Goal: Information Seeking & Learning: Learn about a topic

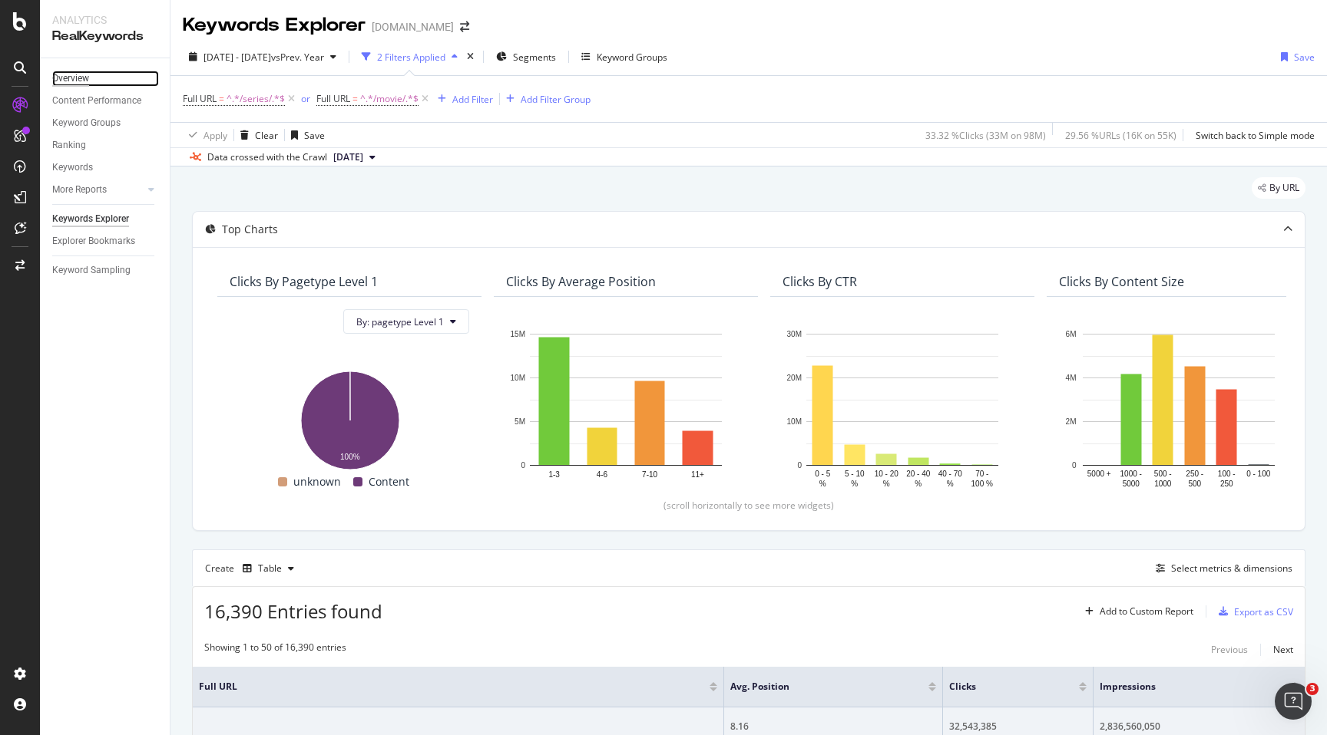
click at [82, 82] on div "Overview" at bounding box center [70, 79] width 37 height 16
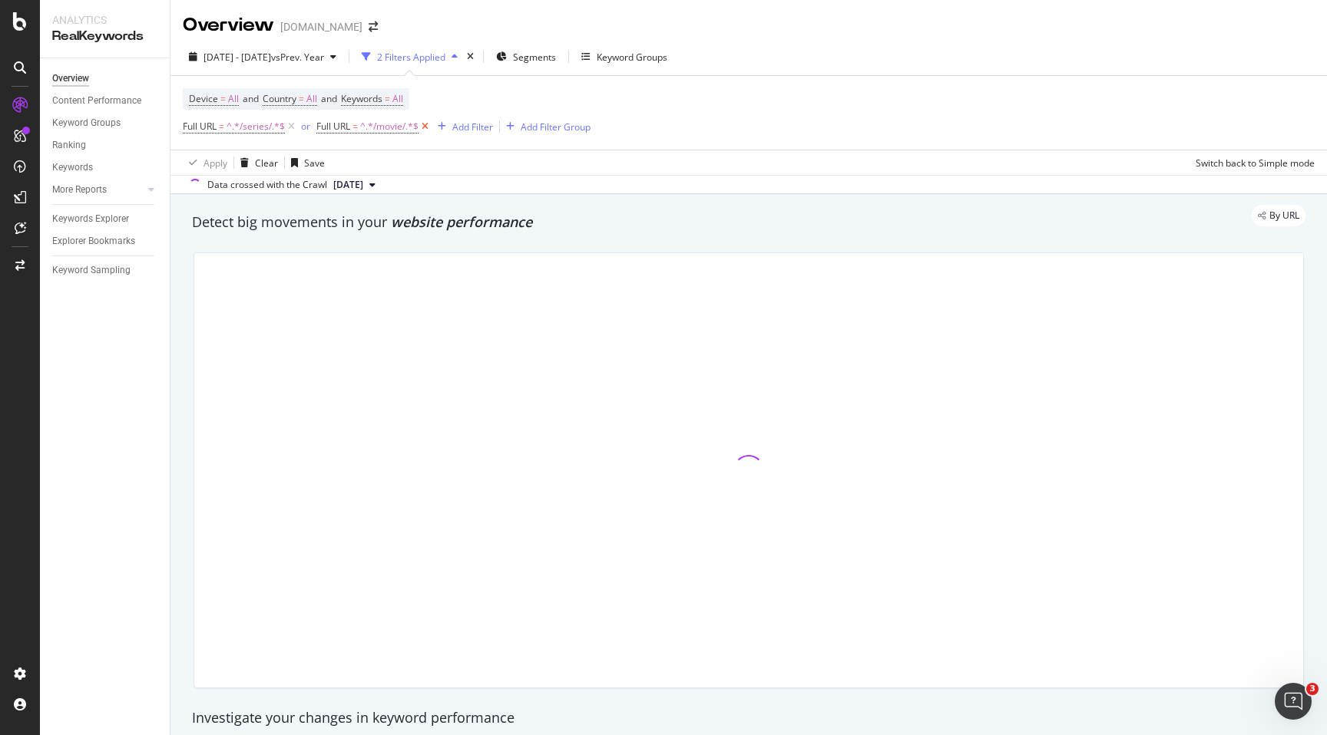
click at [428, 130] on icon at bounding box center [424, 126] width 13 height 15
click at [293, 127] on icon at bounding box center [291, 126] width 13 height 15
click at [612, 58] on div "Keyword Groups" at bounding box center [576, 57] width 71 height 13
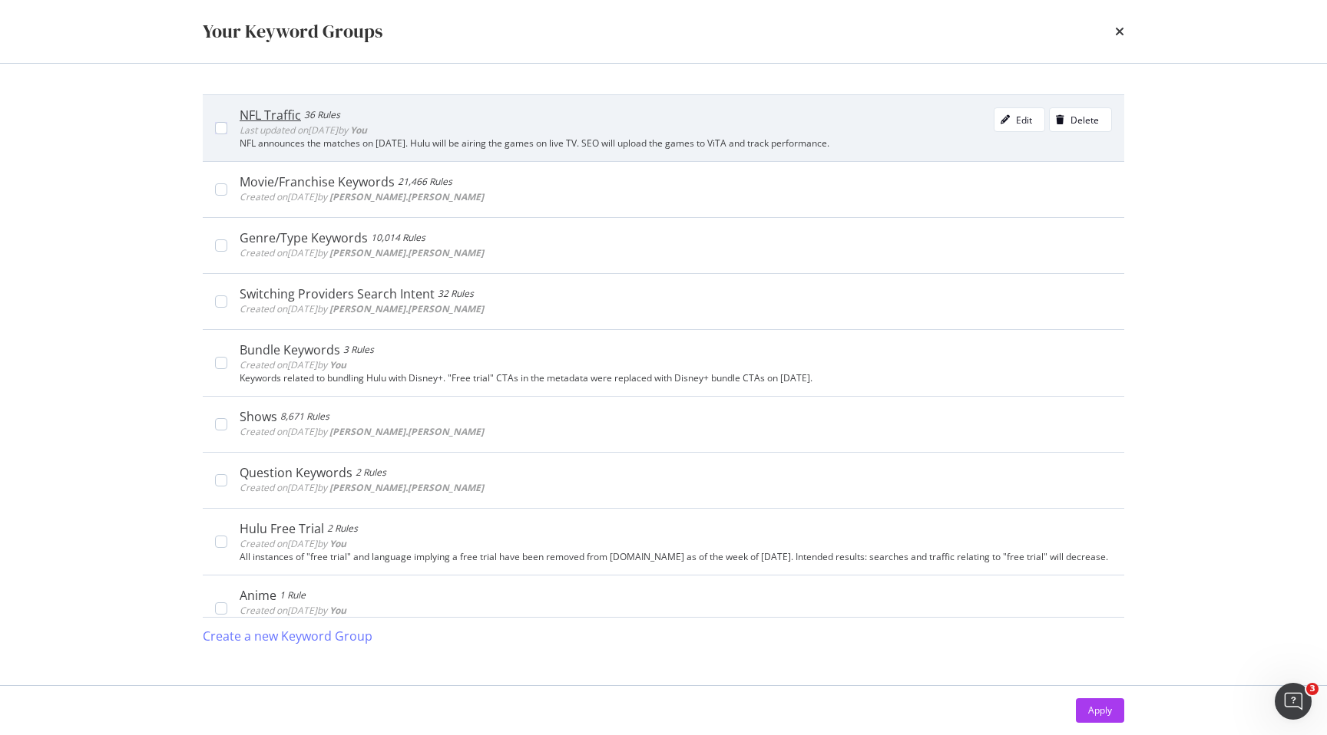
click at [458, 124] on div "NFL Traffic 36 Rules Last updated on [DATE] by You Edit Delete" at bounding box center [676, 122] width 872 height 31
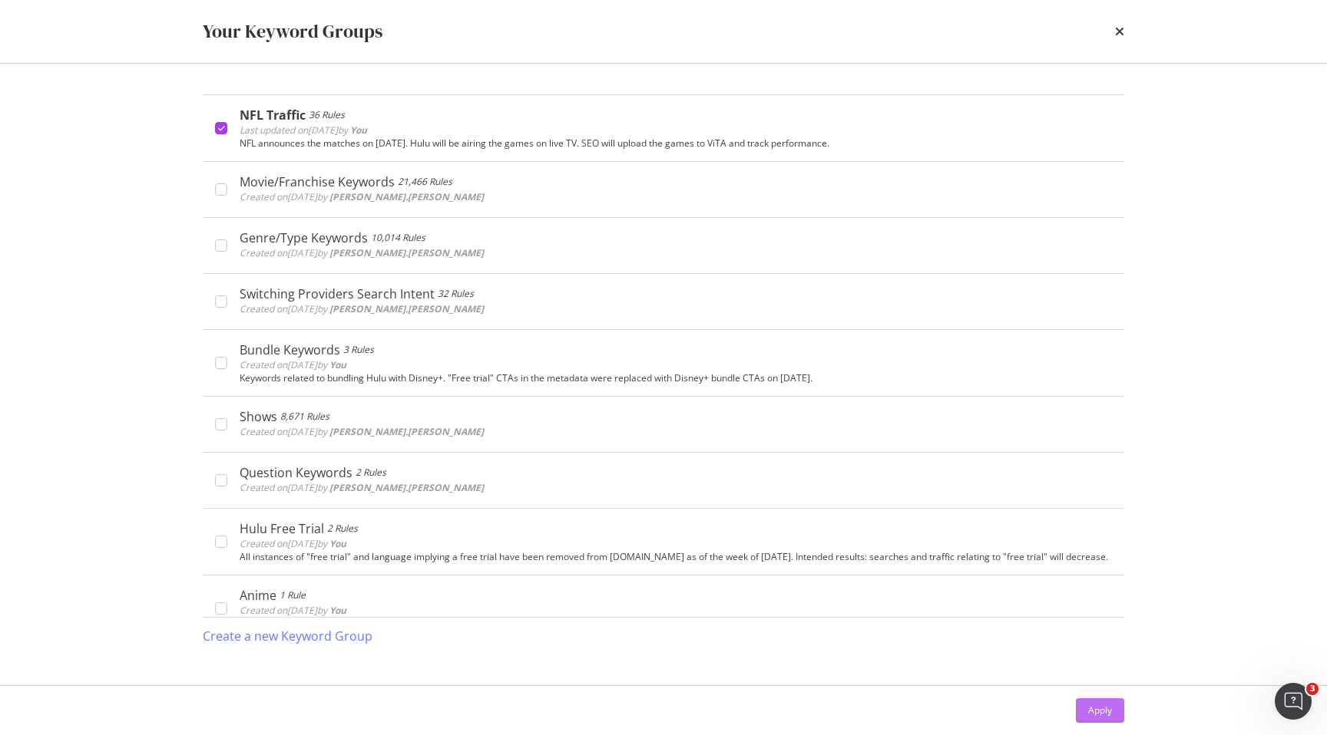
click at [1095, 705] on div "Apply" at bounding box center [1100, 710] width 24 height 13
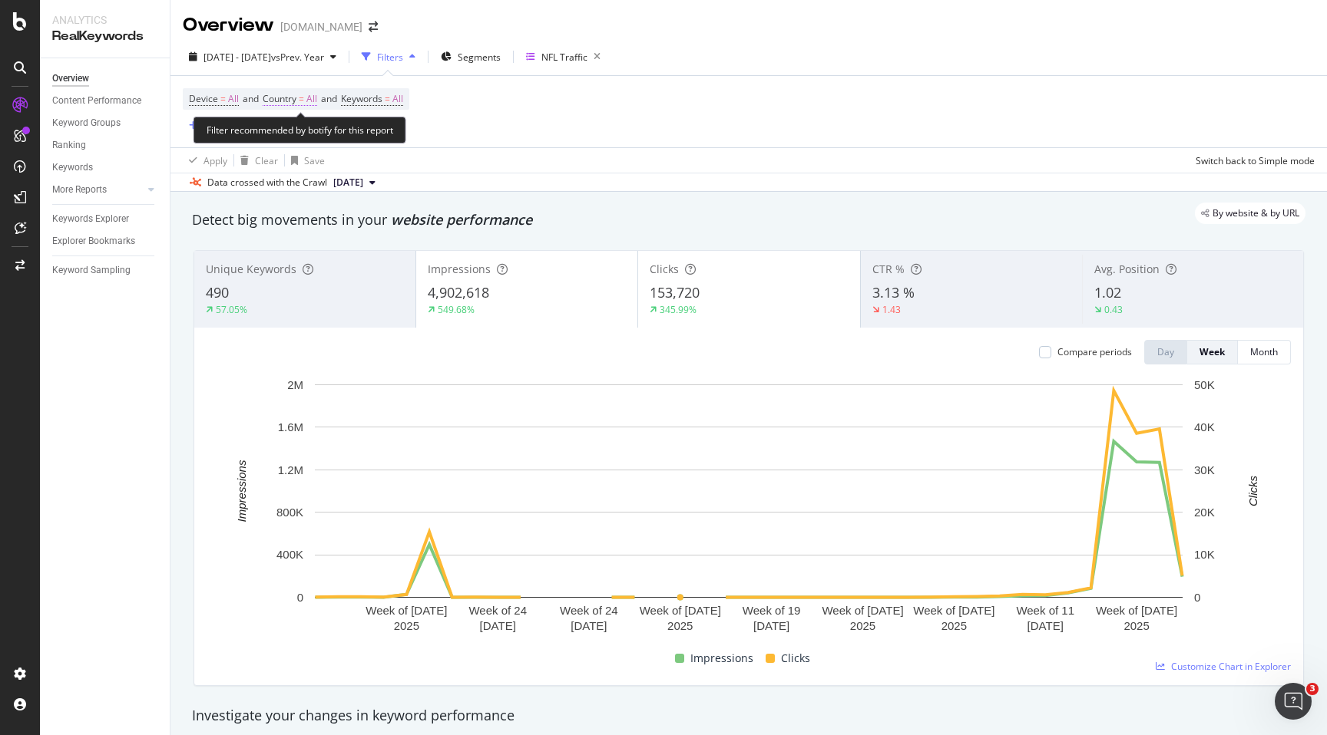
click at [316, 102] on span "All" at bounding box center [311, 98] width 11 height 21
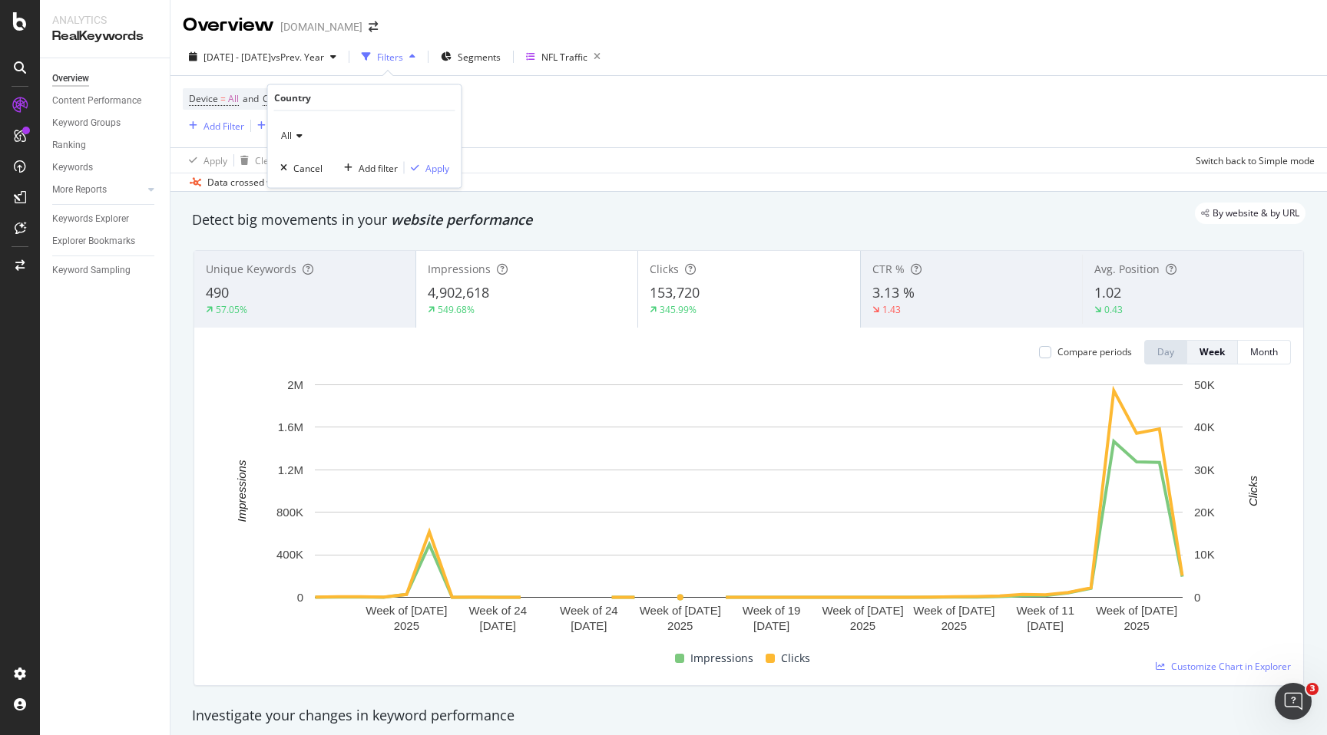
click at [299, 140] on icon at bounding box center [297, 135] width 11 height 9
click at [302, 180] on span "[GEOGRAPHIC_DATA]" at bounding box center [334, 186] width 93 height 13
click at [439, 170] on div "Apply" at bounding box center [437, 167] width 24 height 13
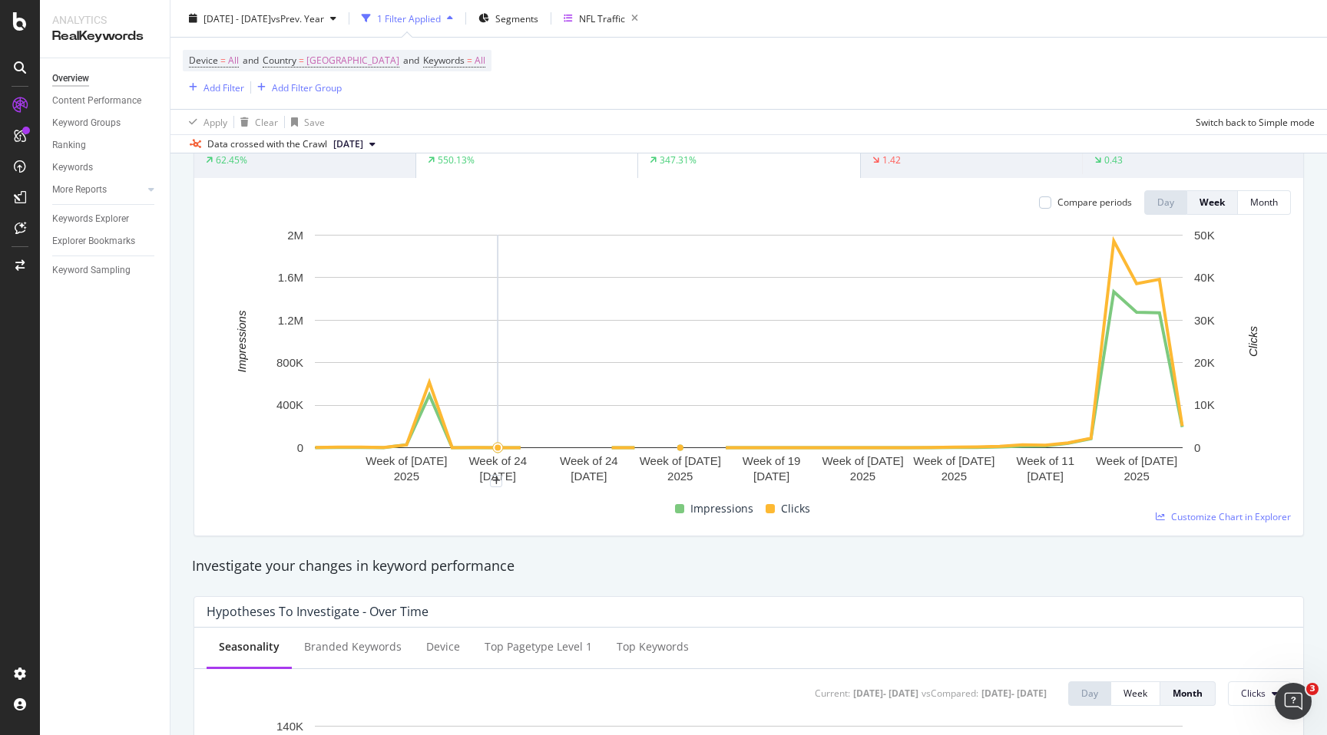
scroll to position [152, 0]
click at [1061, 199] on div "Compare periods" at bounding box center [1094, 199] width 74 height 13
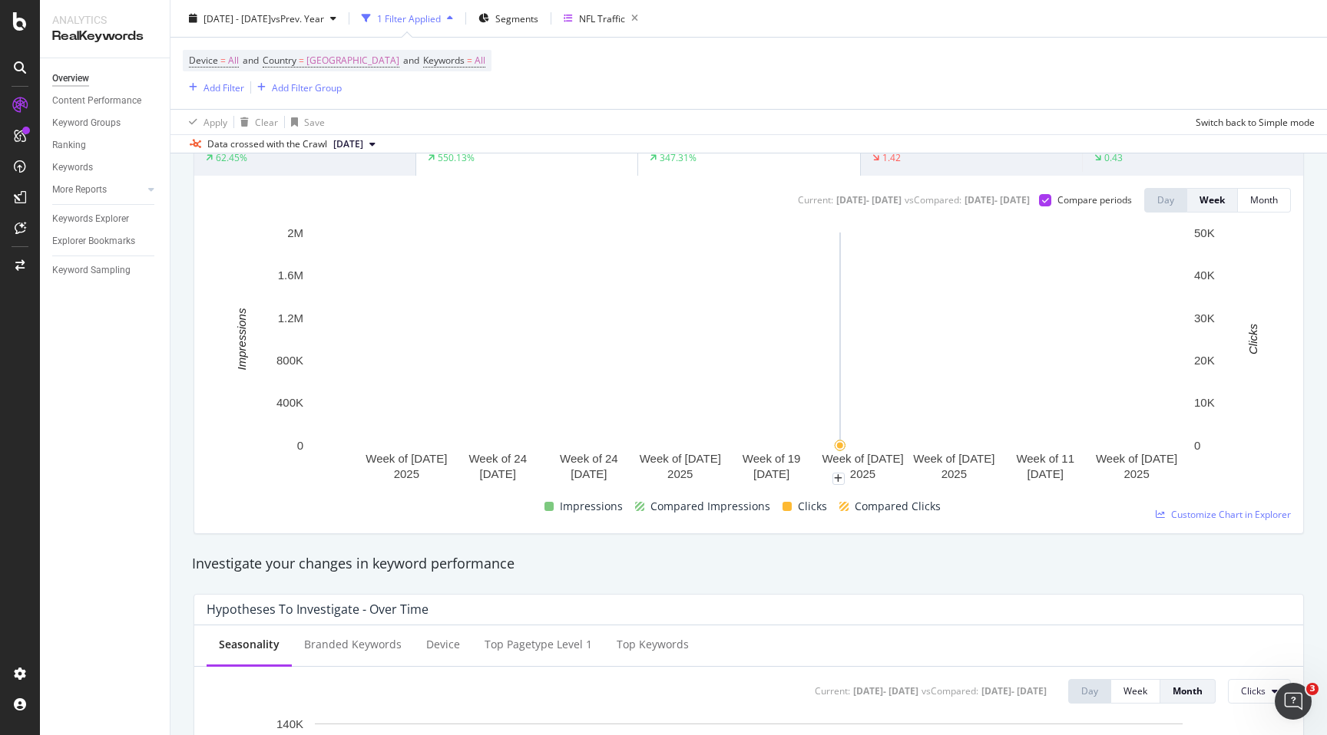
scroll to position [0, 0]
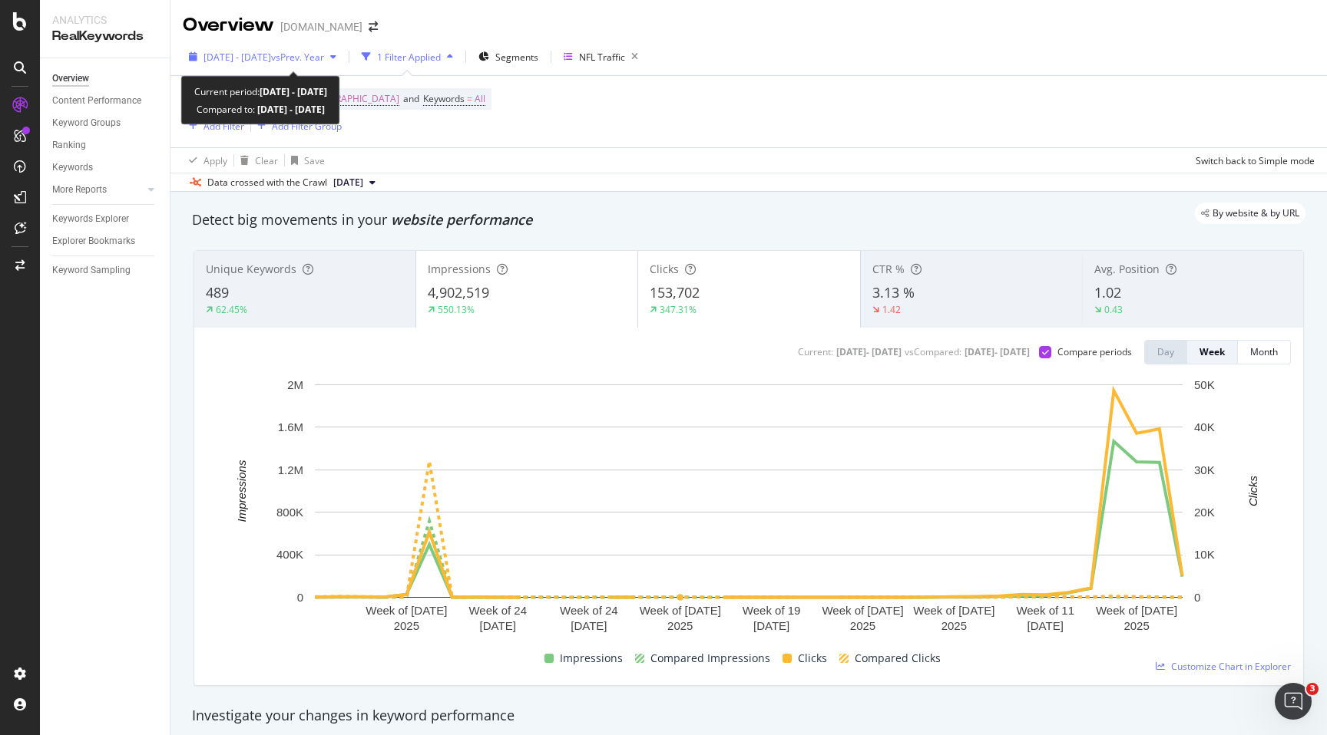
click at [324, 56] on span "vs Prev. Year" at bounding box center [297, 57] width 53 height 13
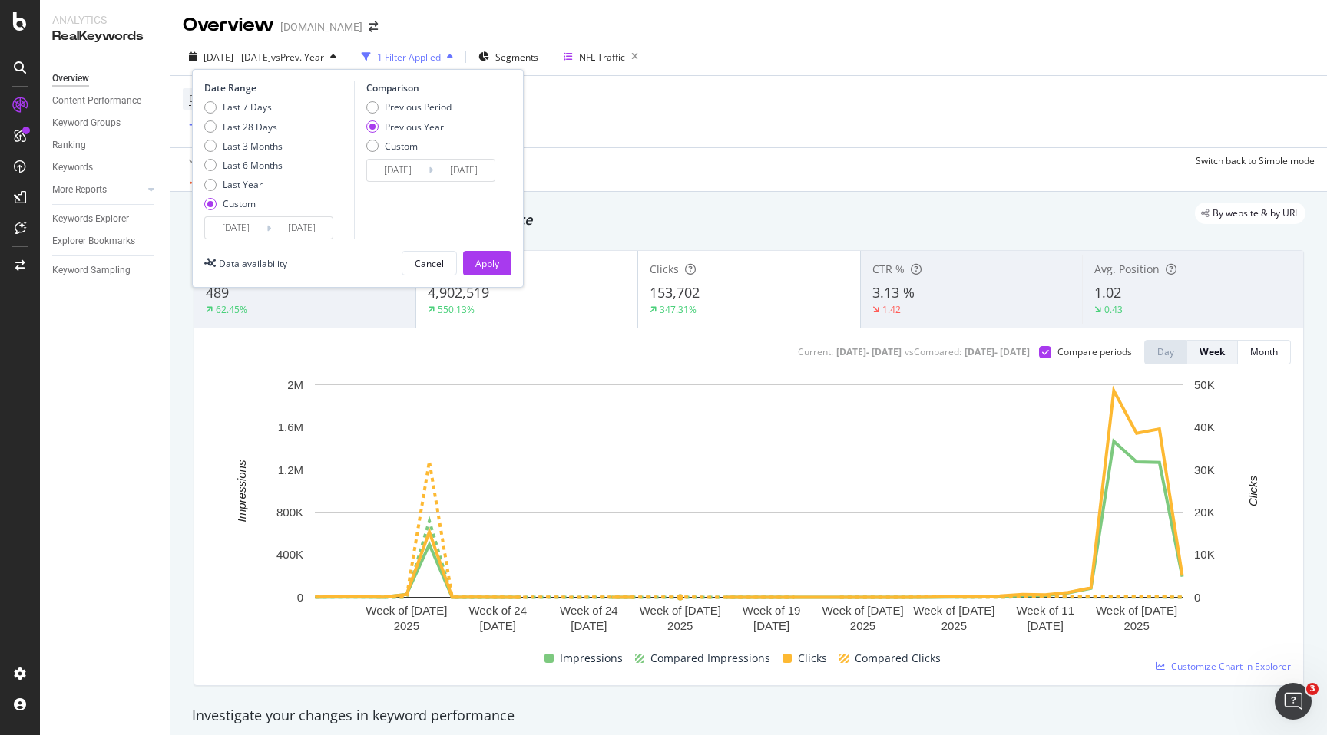
click at [318, 233] on input "[DATE]" at bounding box center [301, 227] width 61 height 21
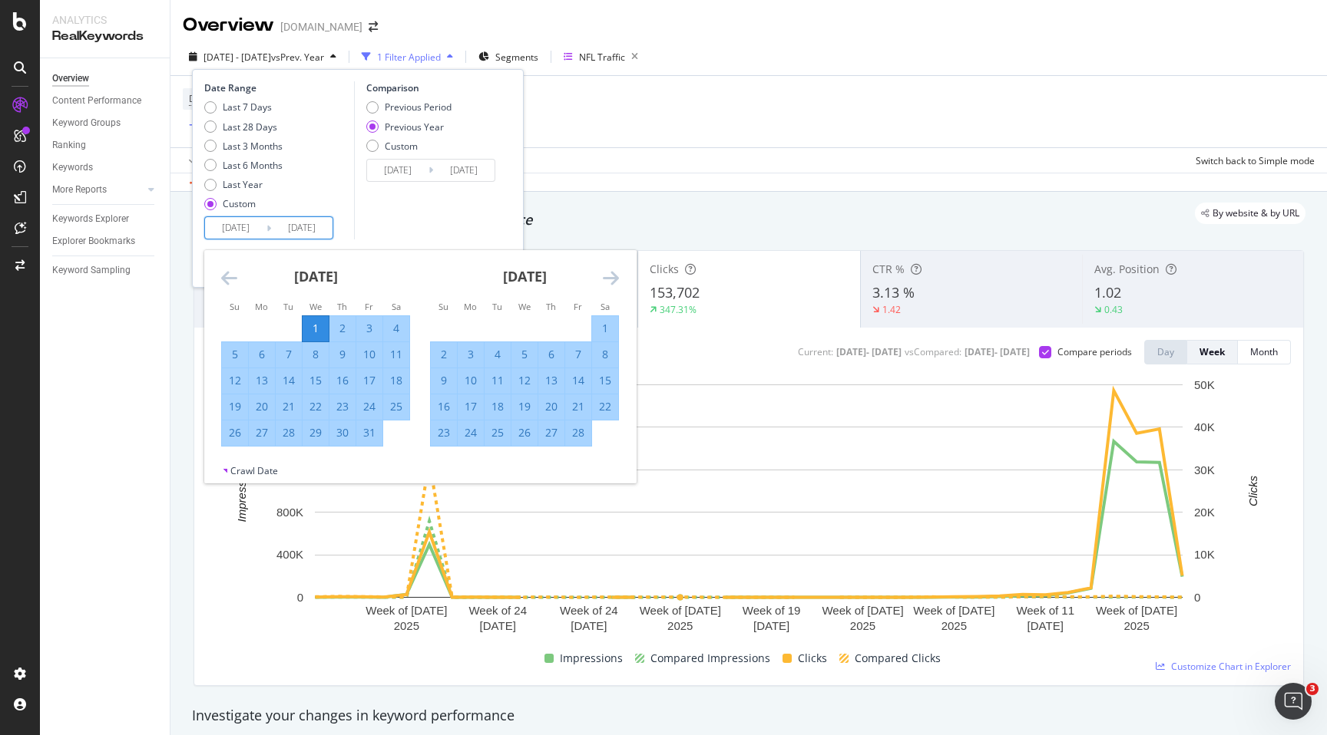
click at [612, 283] on icon "Move forward to switch to the next month." at bounding box center [611, 278] width 16 height 18
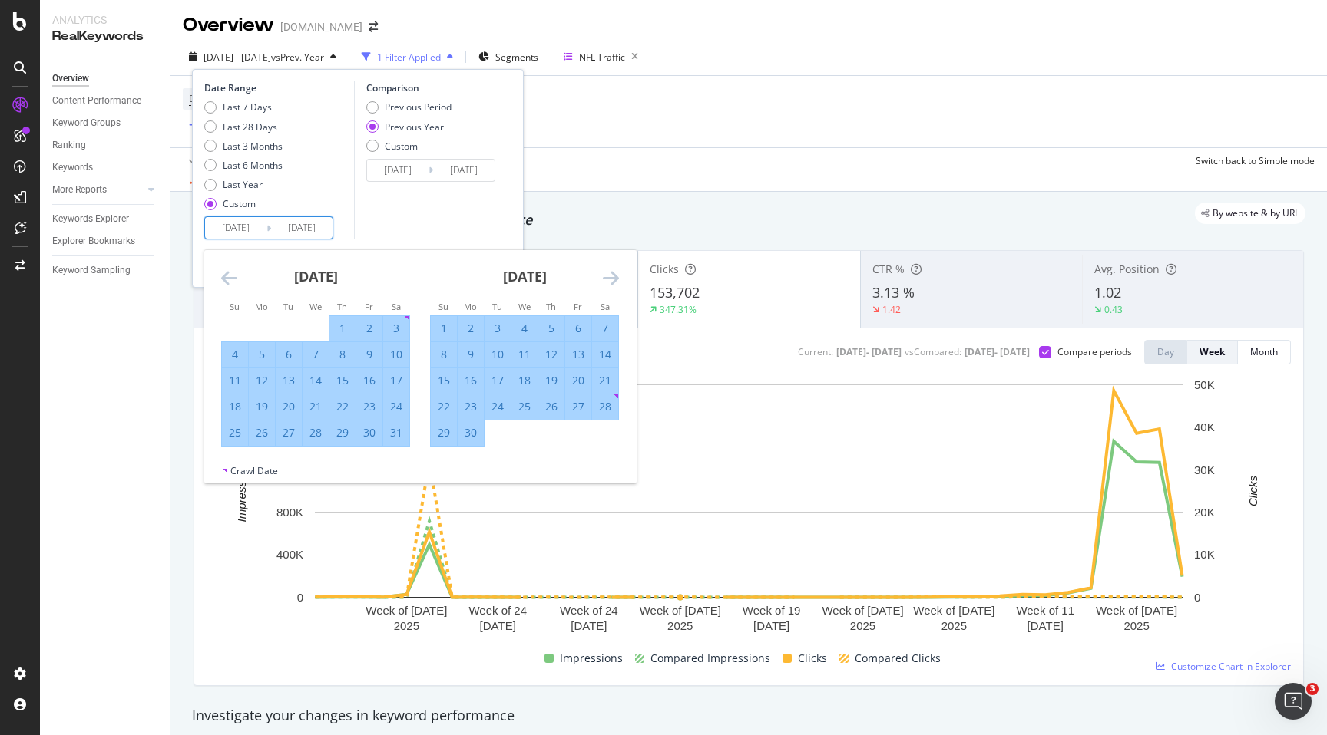
click at [612, 283] on icon "Move forward to switch to the next month." at bounding box center [611, 278] width 16 height 18
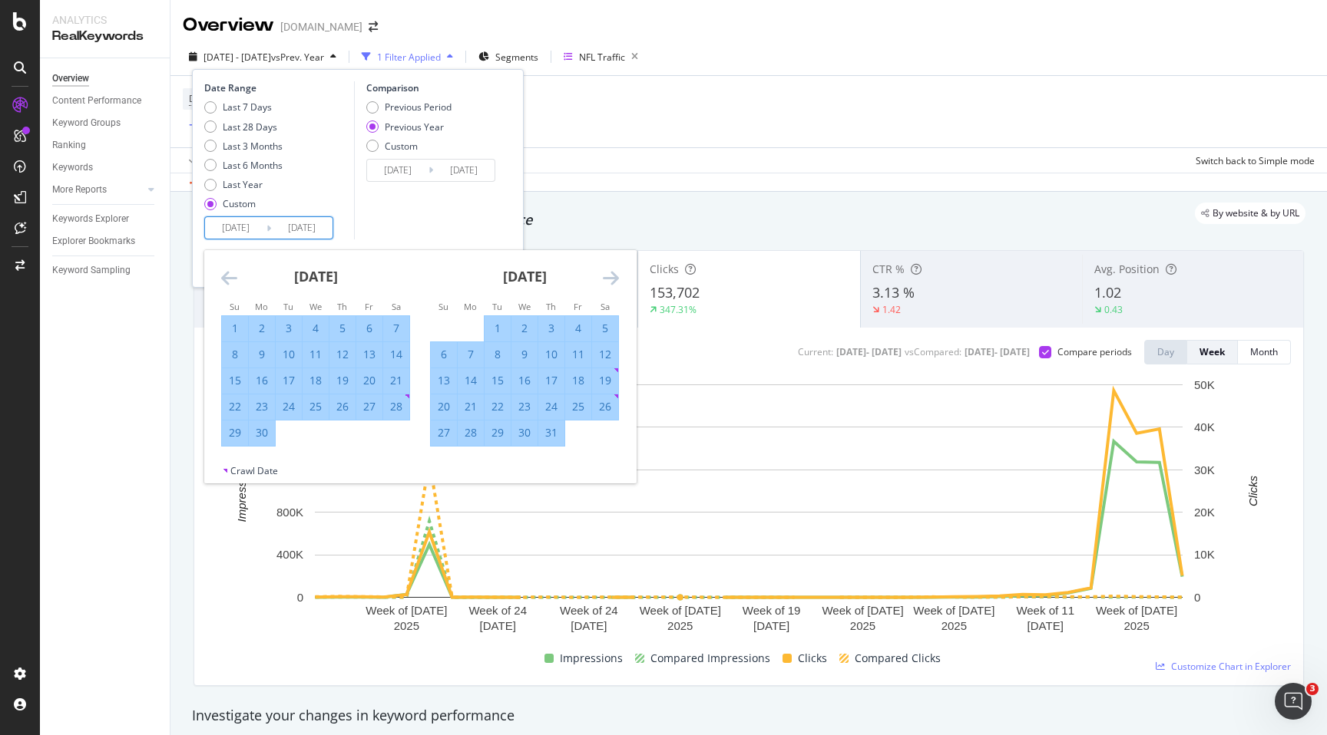
click at [612, 283] on icon "Move forward to switch to the next month." at bounding box center [611, 278] width 16 height 18
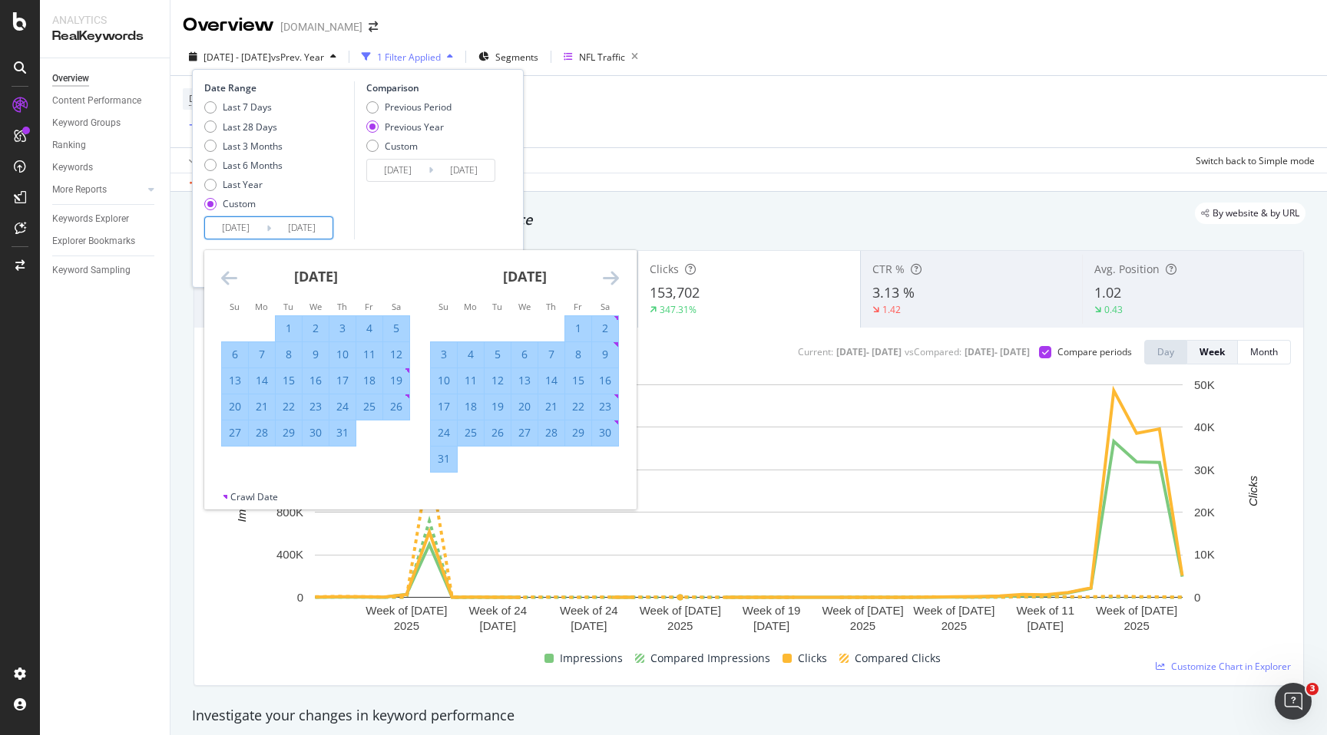
click at [614, 280] on icon "Move forward to switch to the next month." at bounding box center [611, 278] width 16 height 18
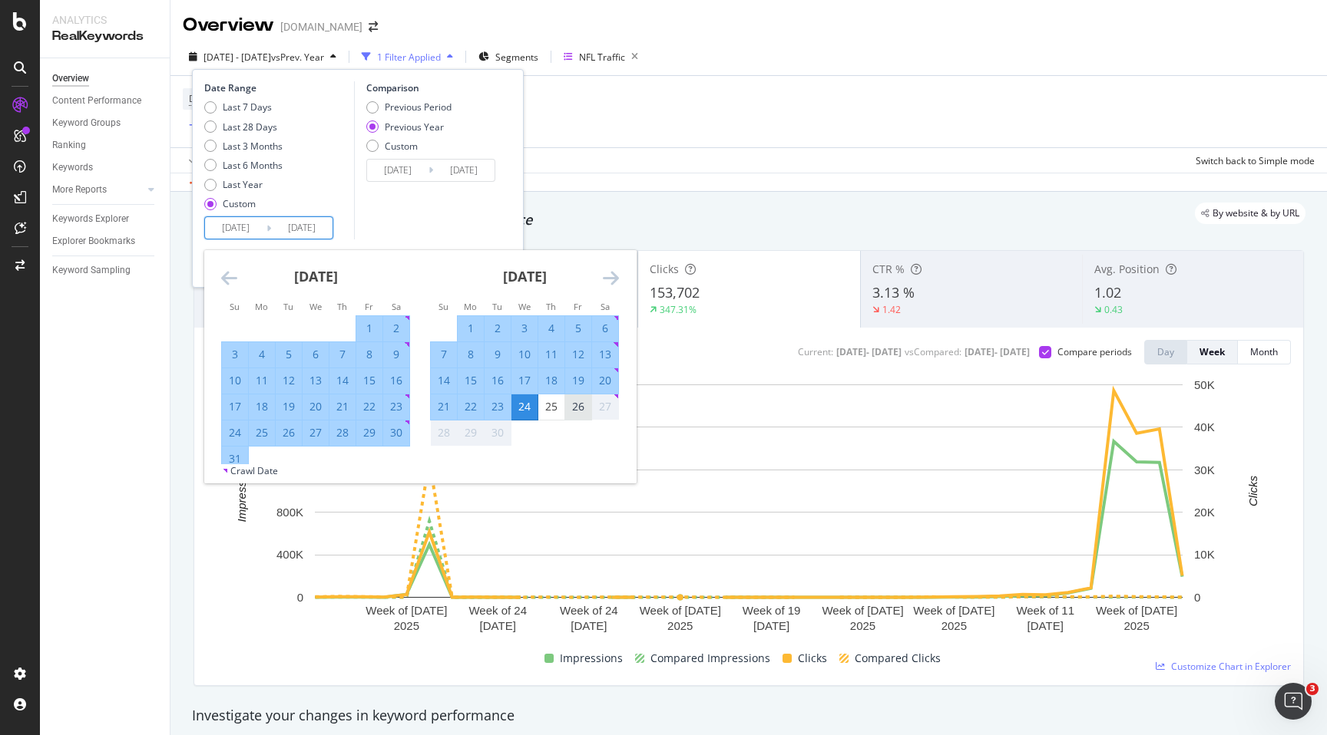
click at [583, 404] on div "26" at bounding box center [578, 406] width 26 height 15
type input "[DATE]"
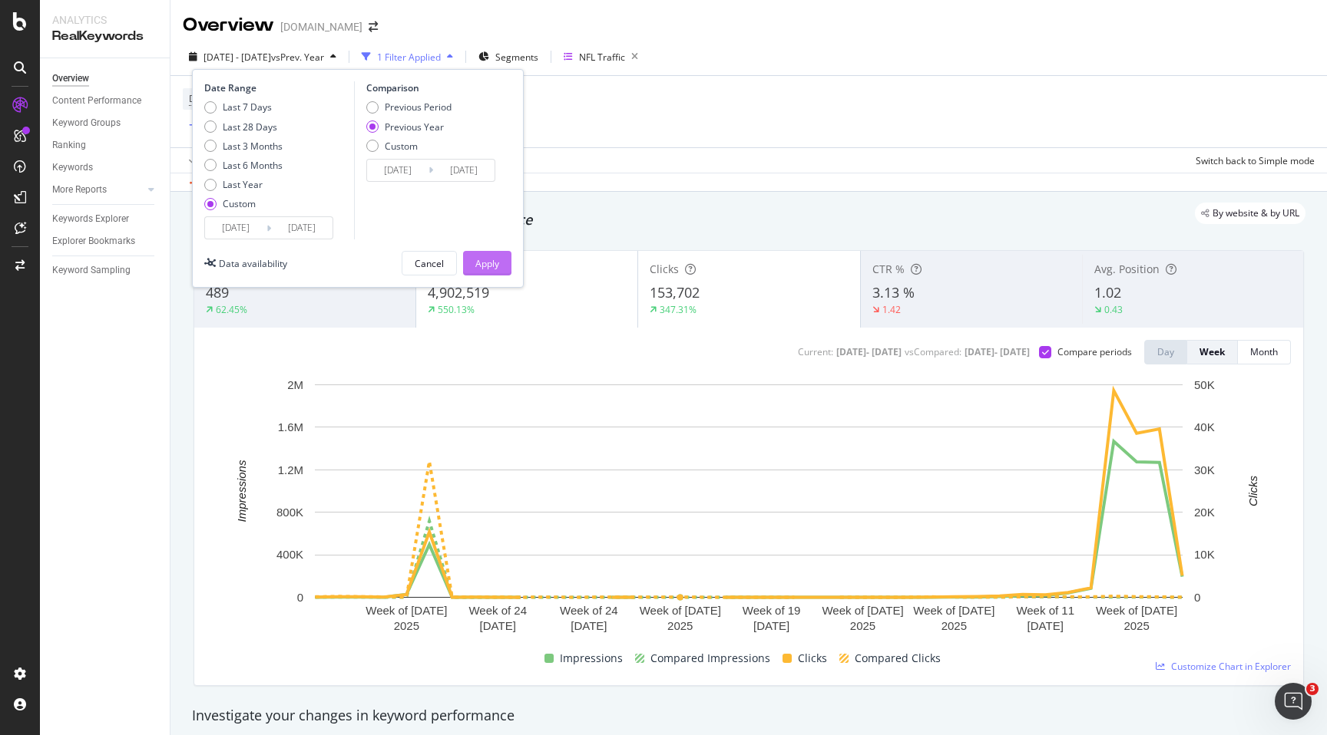
click at [495, 265] on div "Apply" at bounding box center [487, 263] width 24 height 13
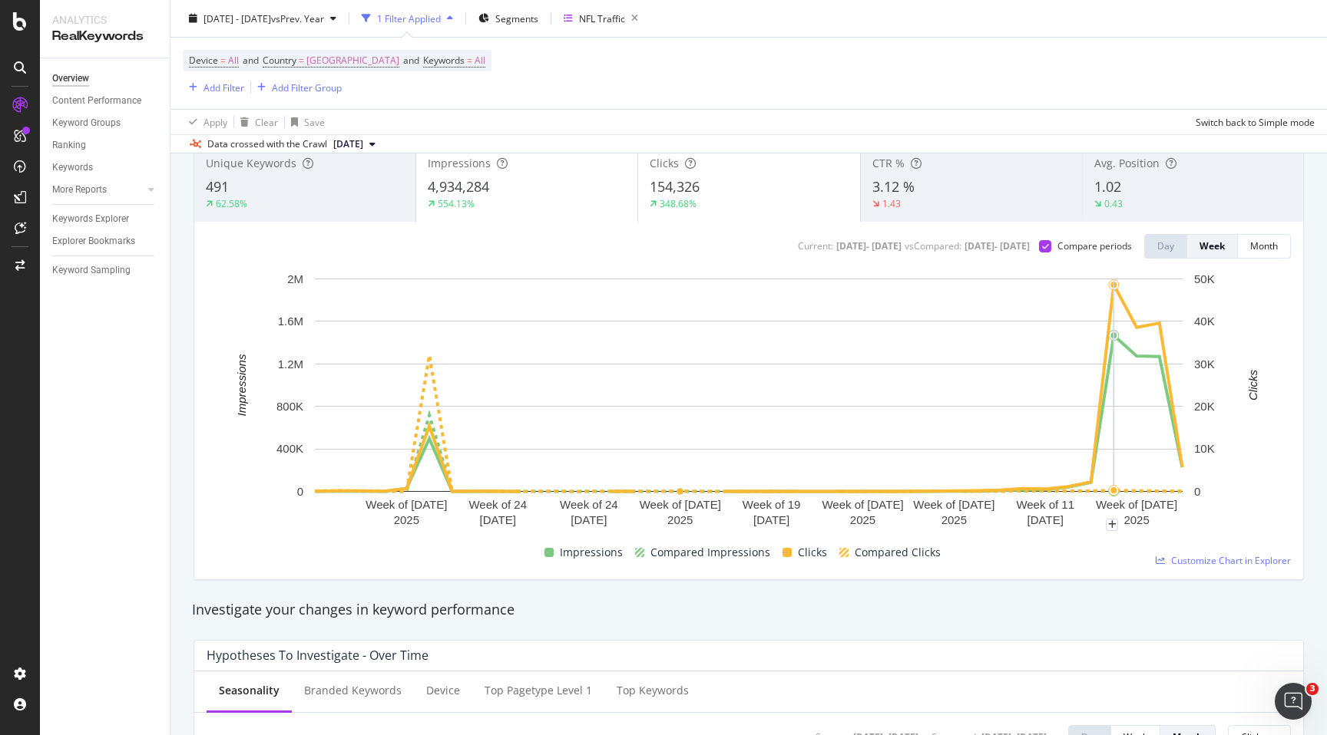
scroll to position [103, 0]
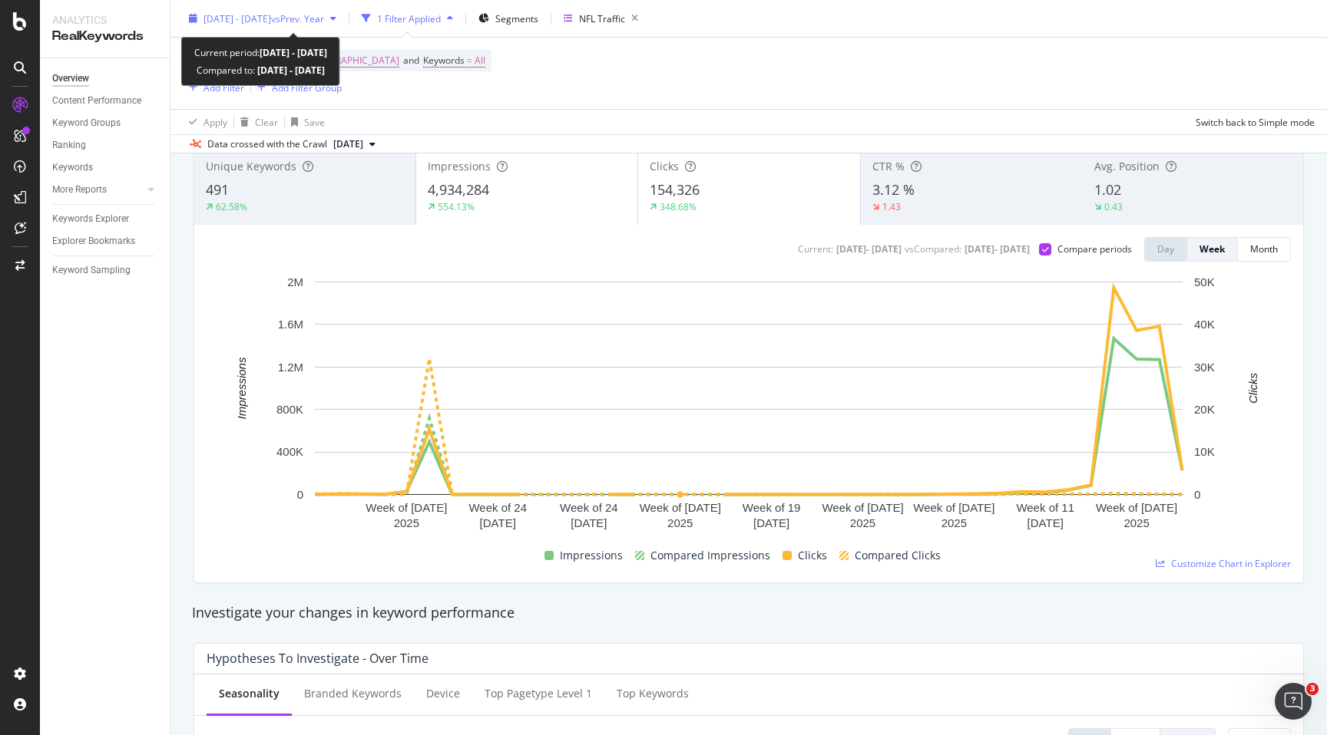
click at [271, 17] on span "[DATE] - [DATE]" at bounding box center [237, 18] width 68 height 13
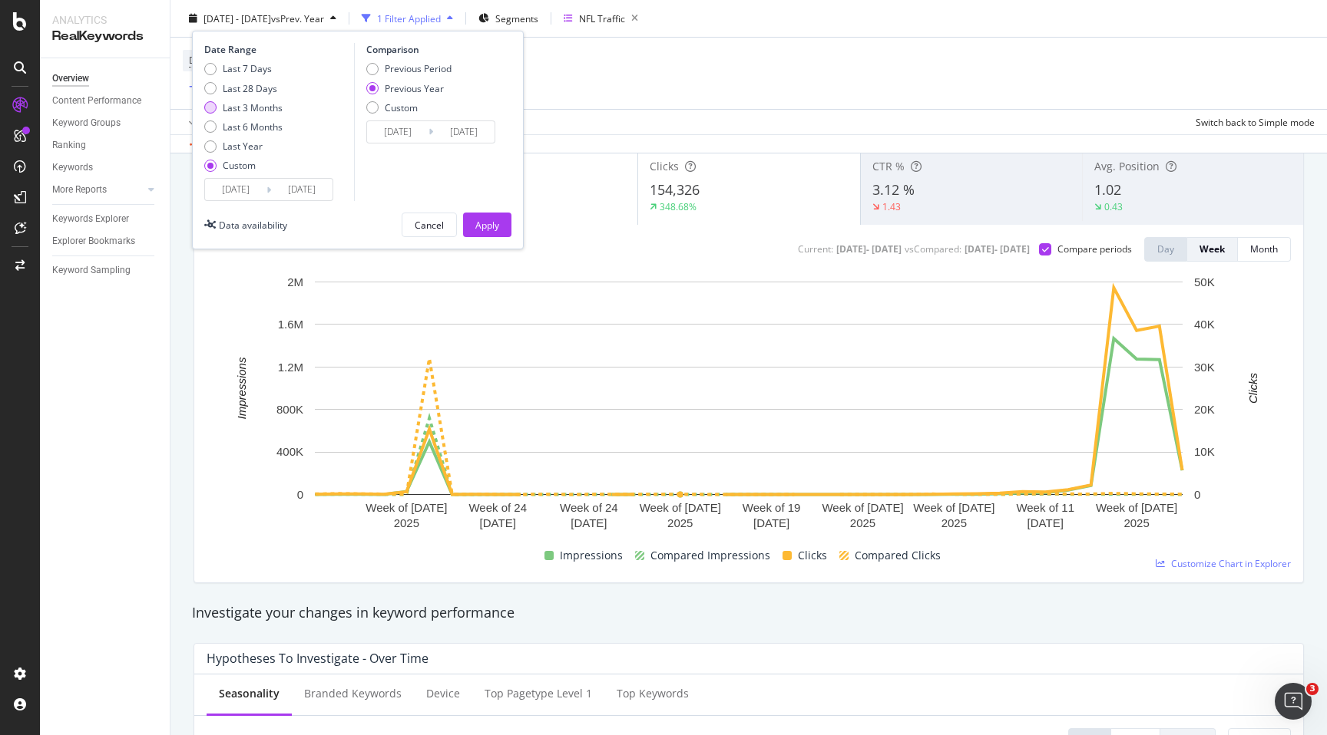
click at [263, 107] on div "Last 3 Months" at bounding box center [253, 107] width 60 height 13
type input "[DATE]"
click at [470, 224] on button "Apply" at bounding box center [487, 225] width 48 height 25
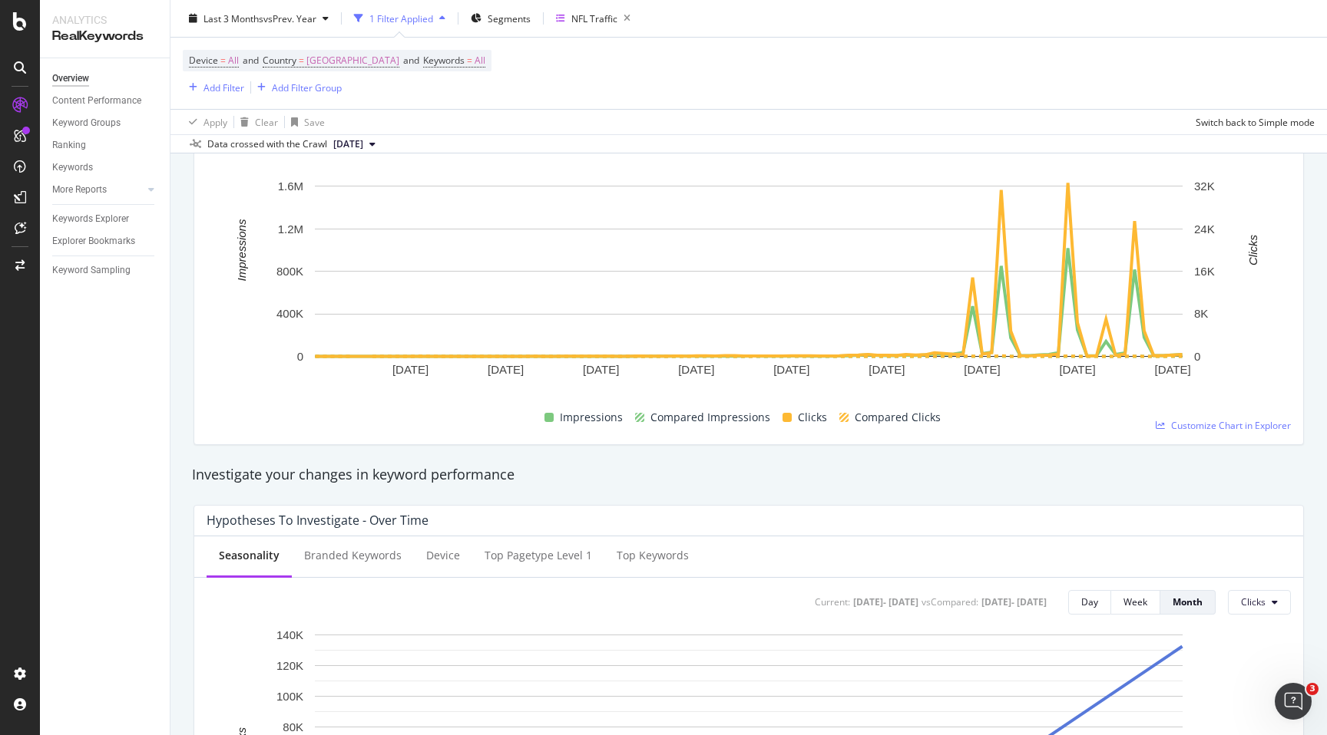
scroll to position [240, 0]
